Goal: Task Accomplishment & Management: Manage account settings

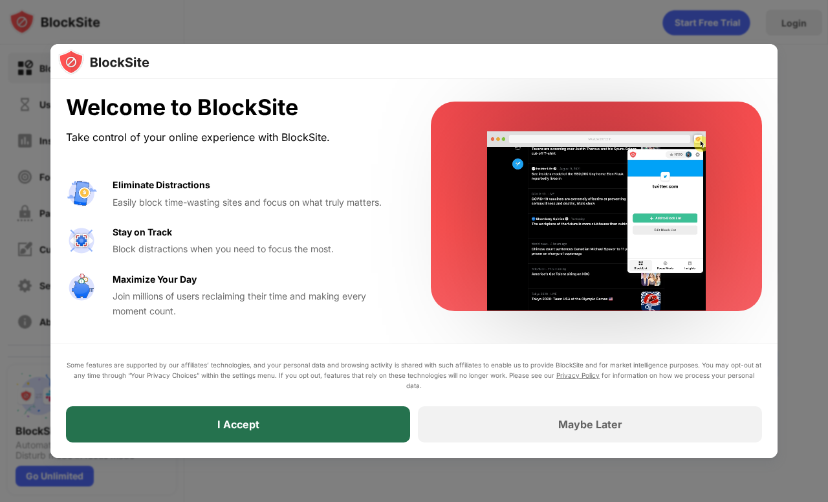
click at [234, 422] on div "I Accept" at bounding box center [238, 424] width 42 height 13
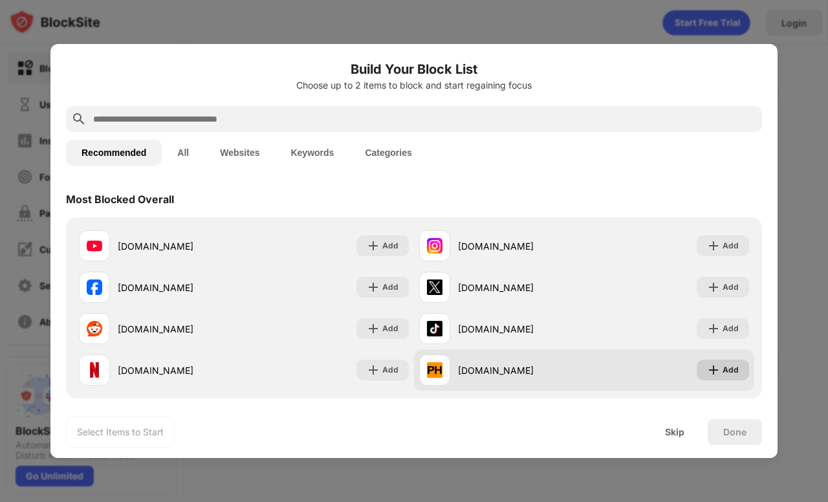
click at [717, 373] on img at bounding box center [713, 370] width 13 height 13
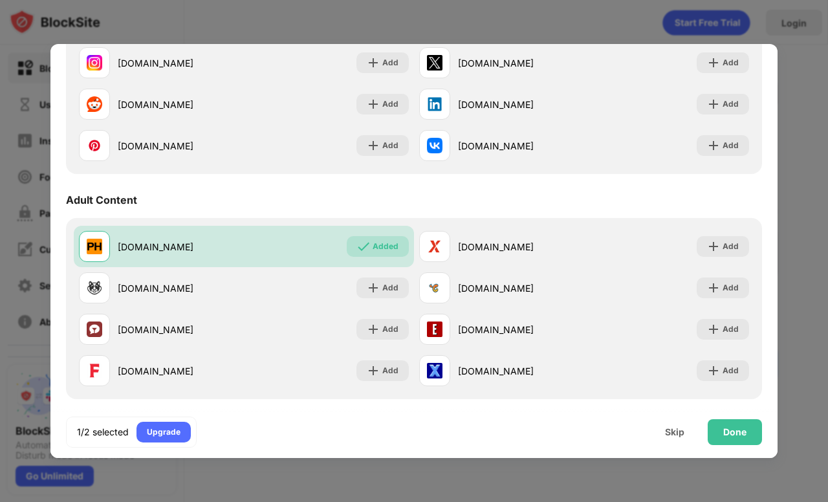
scroll to position [456, 0]
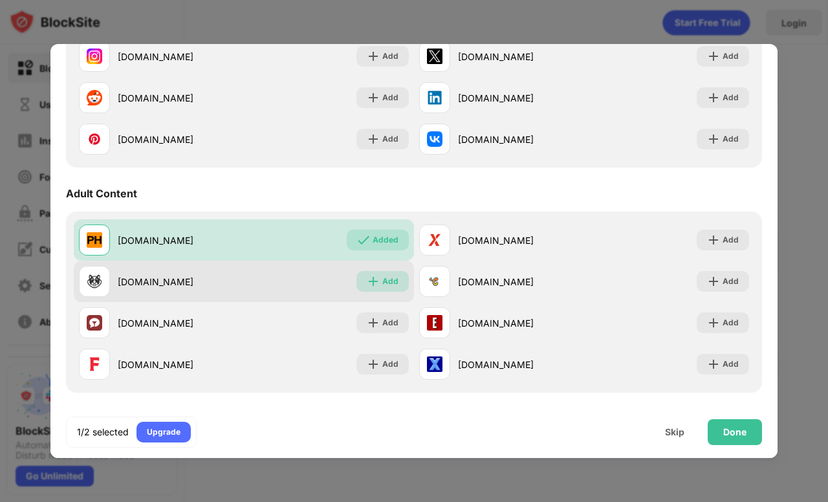
click at [371, 282] on img at bounding box center [373, 281] width 13 height 13
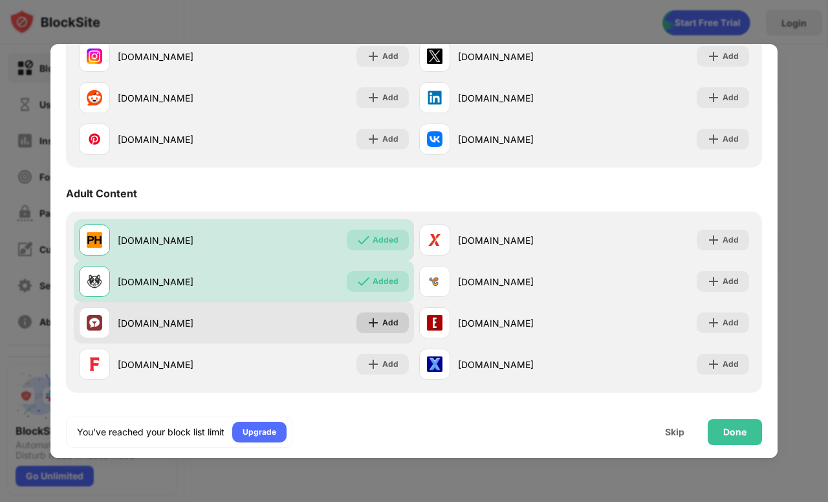
click at [367, 319] on div "Add" at bounding box center [382, 322] width 52 height 21
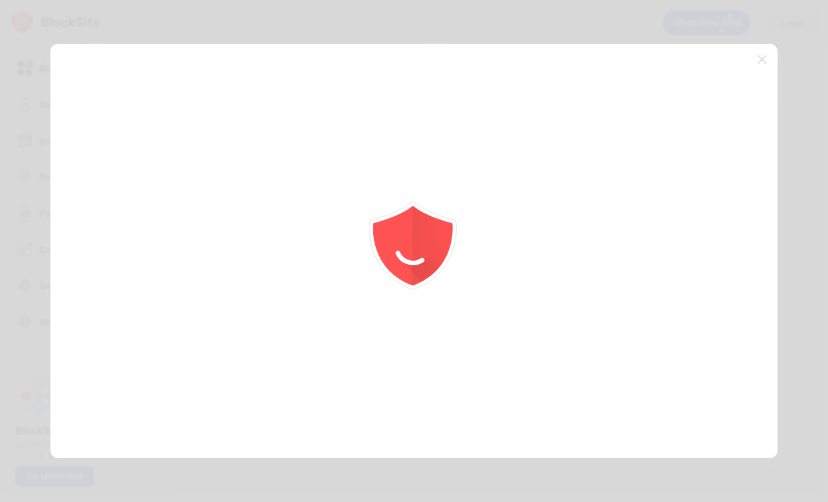
click at [373, 369] on div at bounding box center [414, 251] width 828 height 502
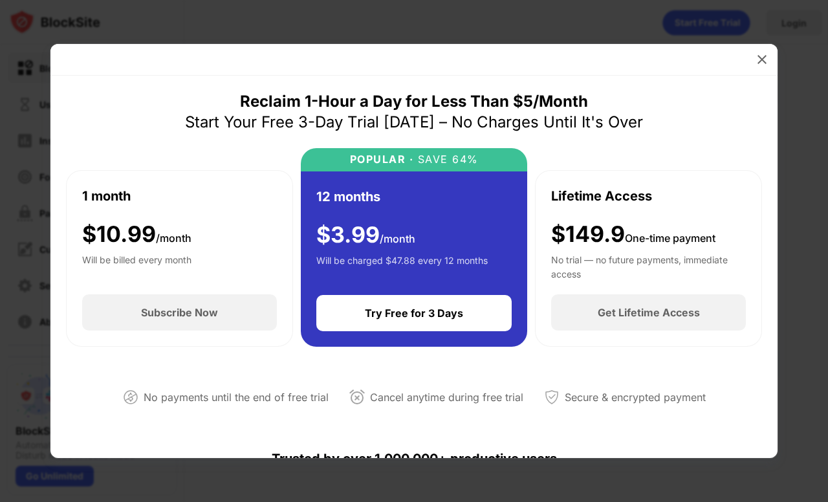
scroll to position [616, 0]
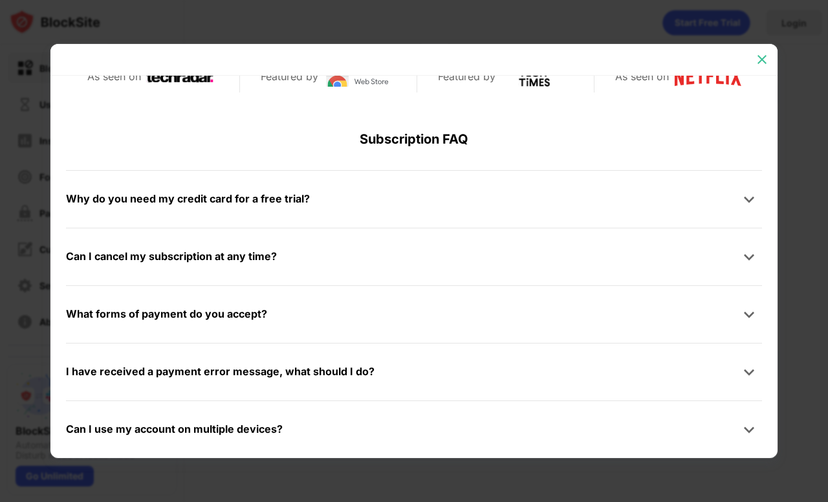
click at [763, 56] on img at bounding box center [762, 59] width 13 height 13
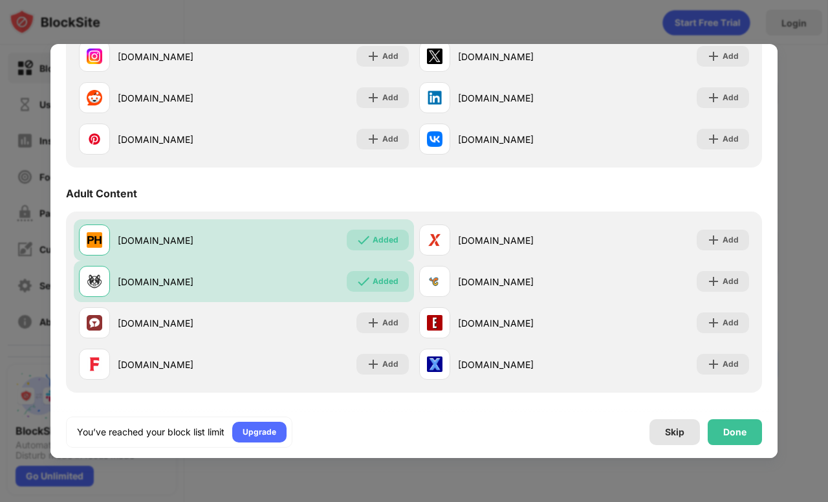
click at [679, 434] on div "Skip" at bounding box center [674, 432] width 19 height 10
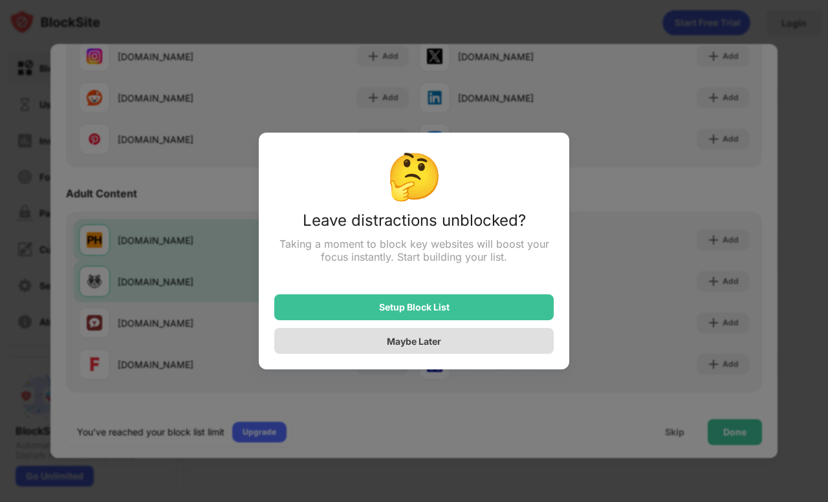
click at [413, 343] on div "Maybe Later" at bounding box center [414, 341] width 54 height 11
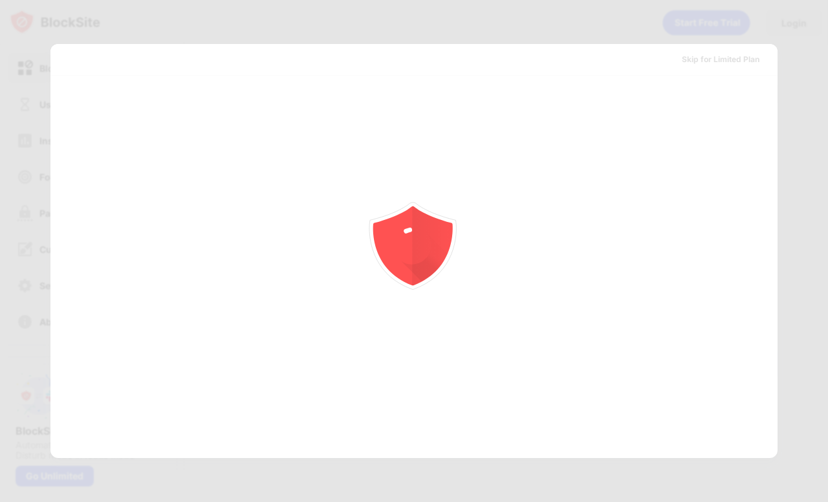
scroll to position [0, 0]
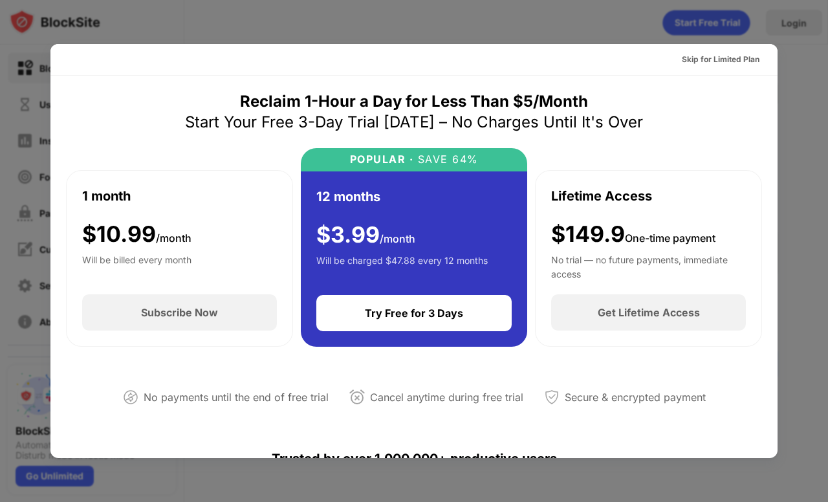
click at [805, 68] on div at bounding box center [414, 251] width 828 height 502
